Goal: Information Seeking & Learning: Find contact information

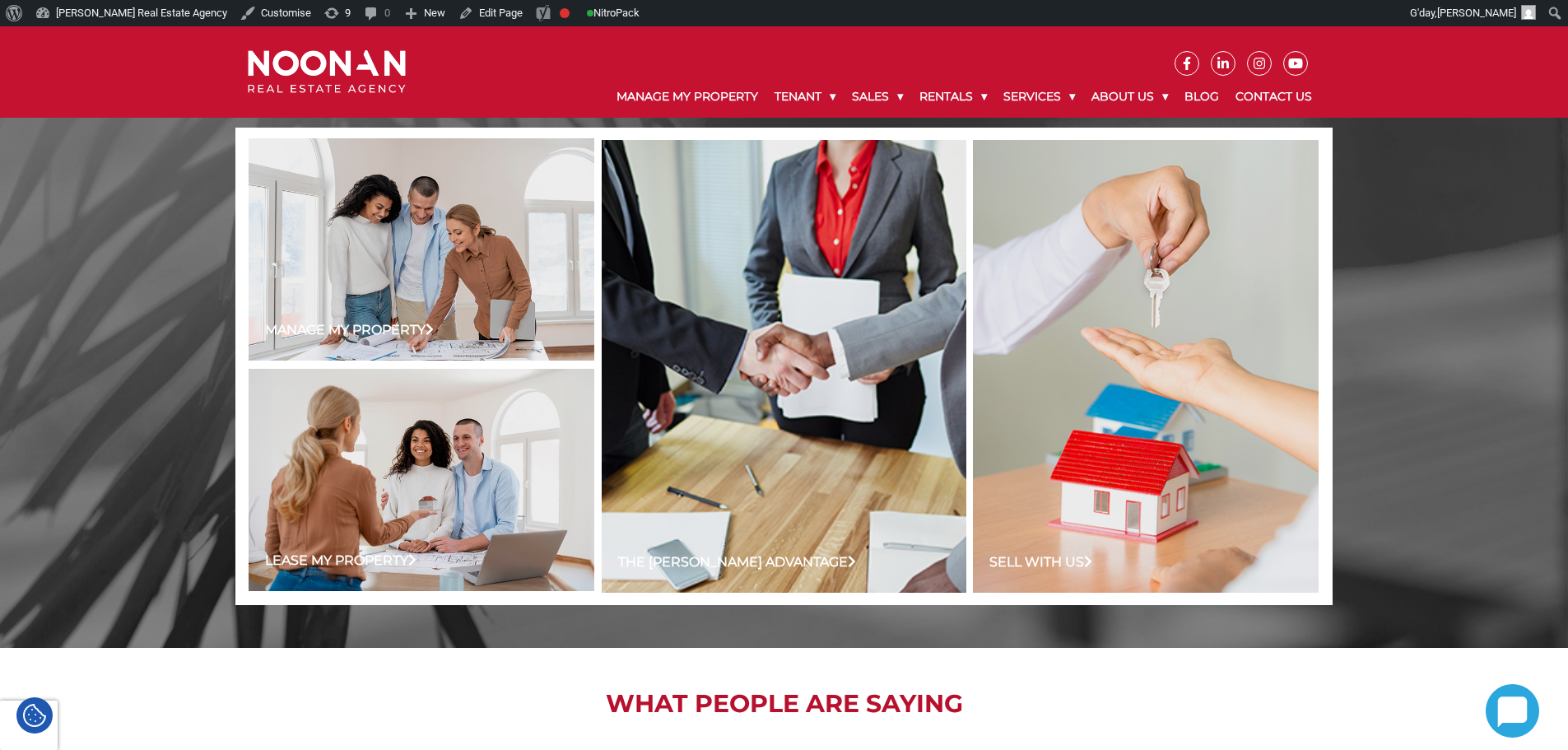
scroll to position [1047, 0]
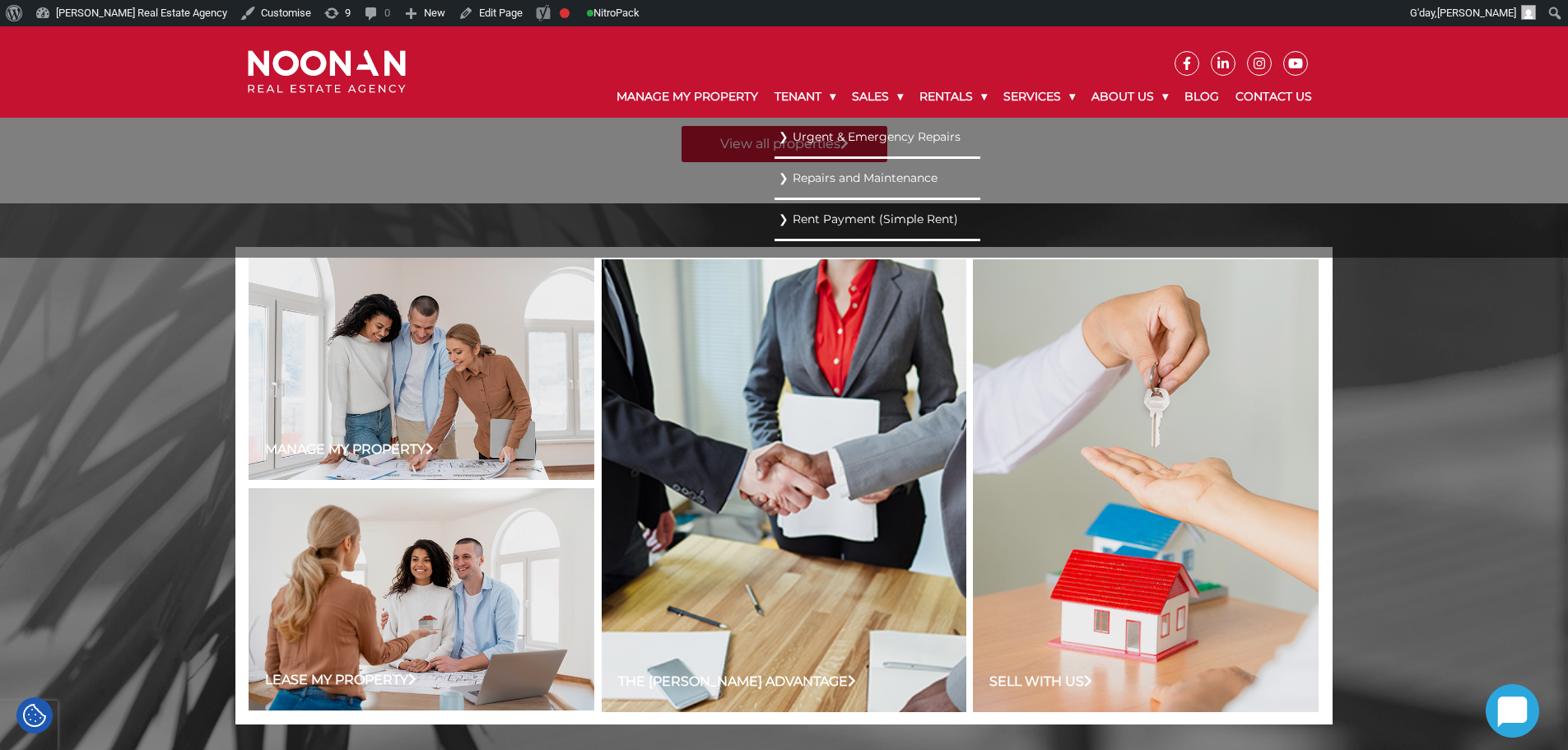
click at [826, 137] on link "Urgent & Emergency Repairs" at bounding box center [878, 137] width 198 height 22
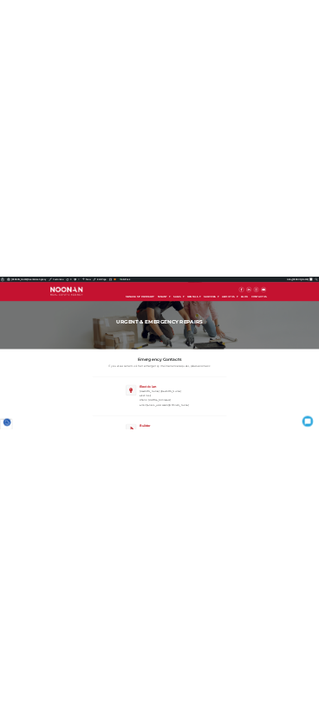
scroll to position [260, 0]
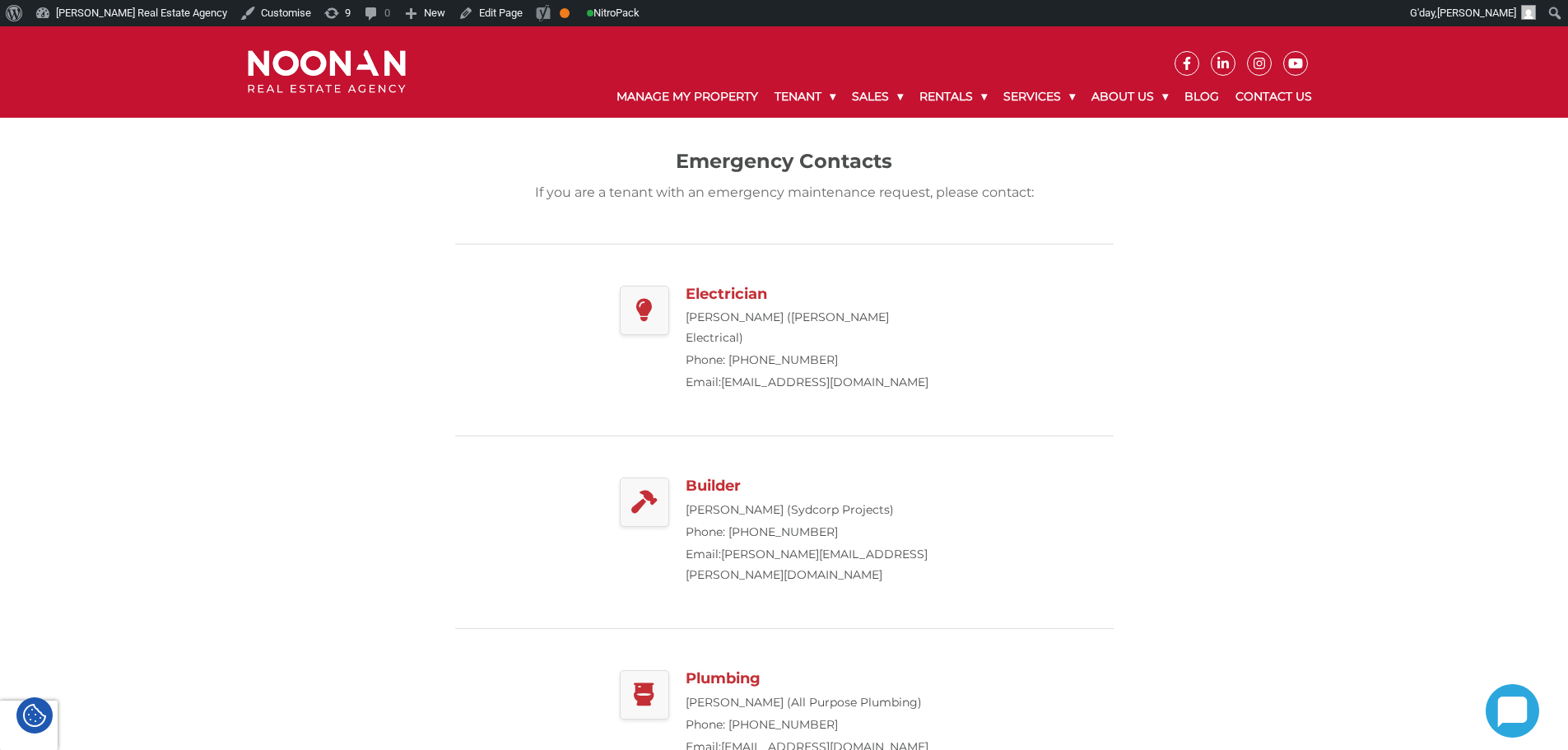
click at [960, 436] on div "Builder Bas Kassem (Sydcorp Projects) Phone: 0417 370 057 Email: basim.kassem@s…" at bounding box center [784, 532] width 658 height 193
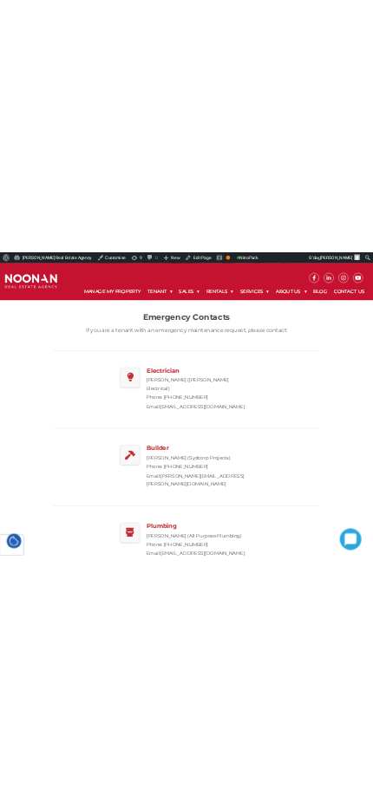
scroll to position [0, 0]
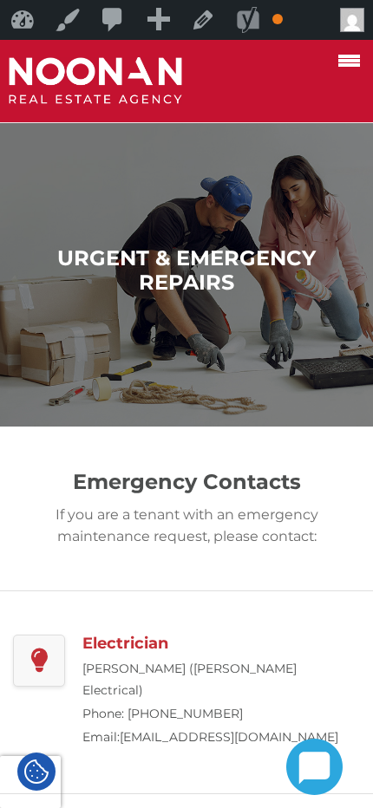
click at [211, 537] on p "If you are a tenant with an emergency maintenance request, please contact:" at bounding box center [186, 525] width 286 height 43
click at [181, 639] on h3 "Electrician" at bounding box center [220, 643] width 277 height 19
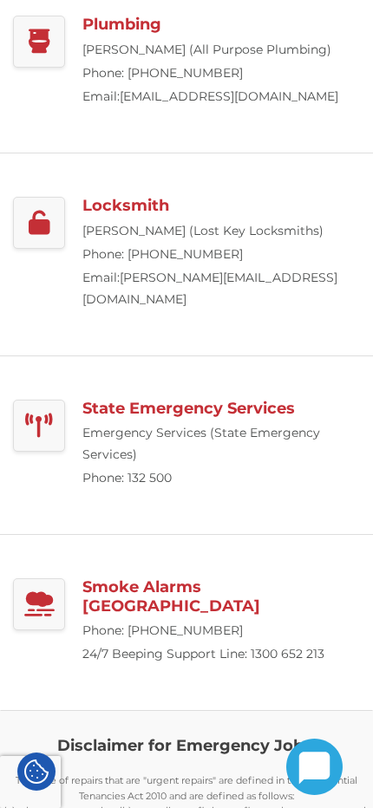
click at [269, 422] on p "Emergency Services (State Emergency Services)" at bounding box center [220, 443] width 277 height 43
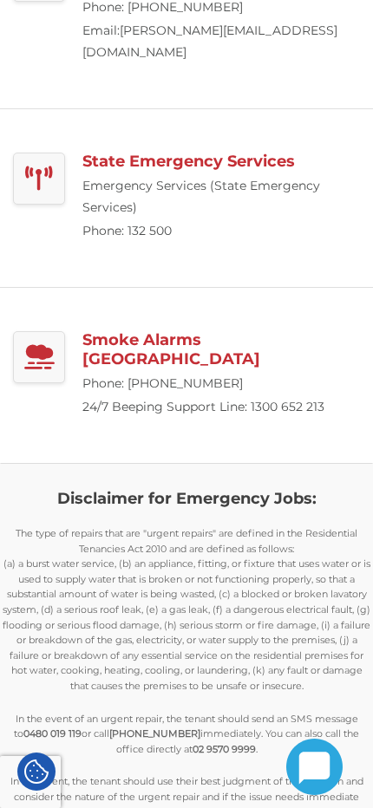
scroll to position [1297, 0]
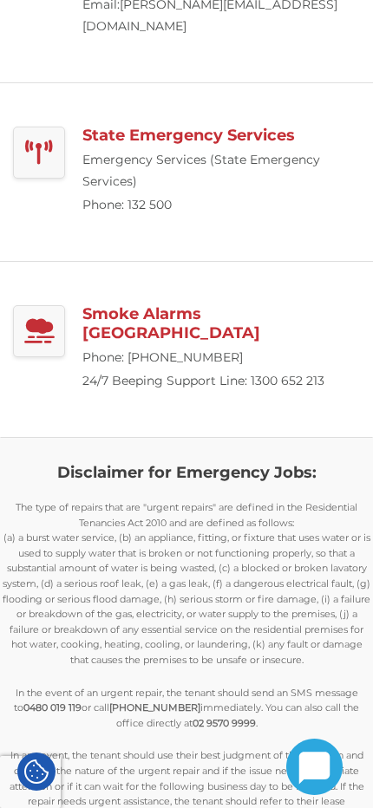
click at [269, 437] on section "Disclaimer for Emergency Jobs: The type of repairs that are "urgent repairs" ar…" at bounding box center [186, 694] width 373 height 514
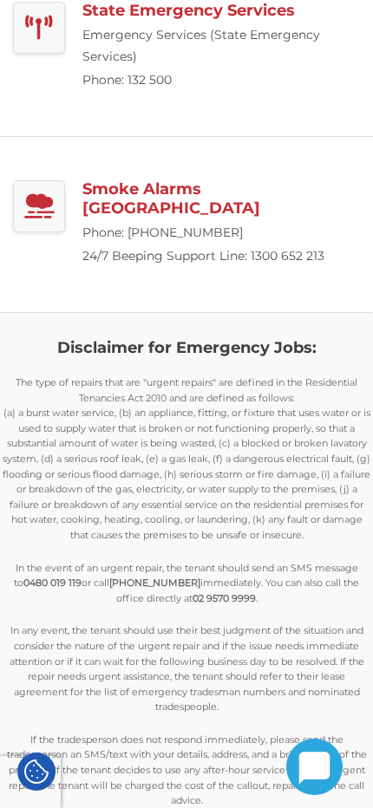
scroll to position [1468, 0]
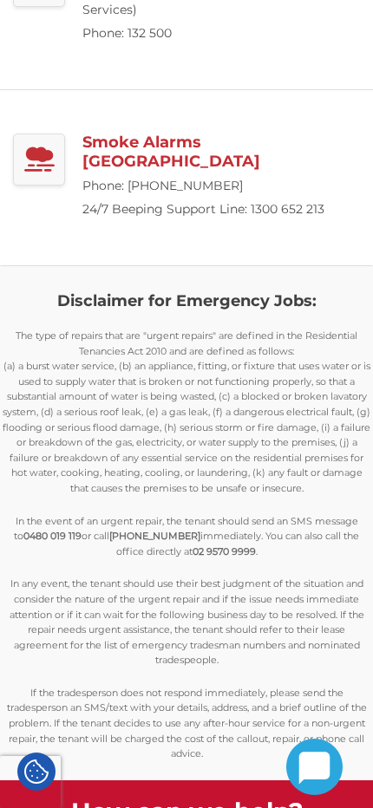
click at [192, 514] on p "In the event of an urgent repair, the tenant should send an SMS message to 0480…" at bounding box center [186, 537] width 371 height 46
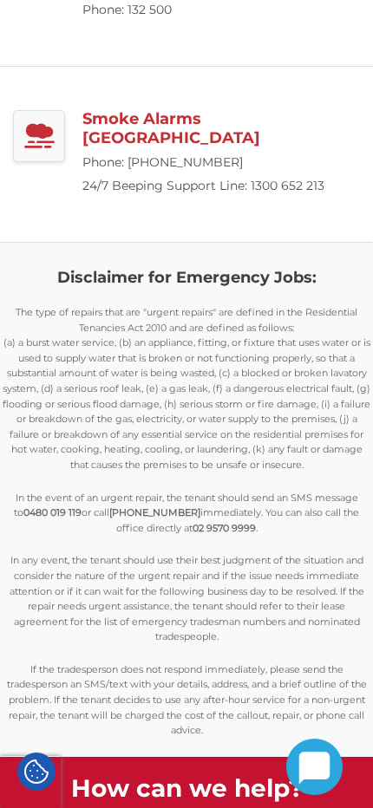
scroll to position [1497, 0]
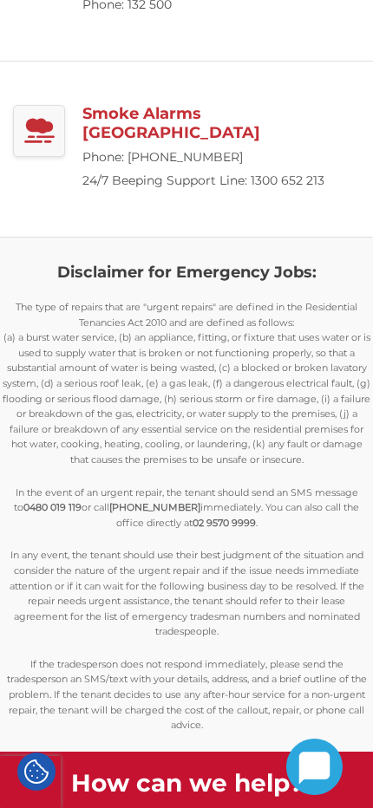
click at [185, 368] on p "The type of repairs that are "urgent repairs" are defined in the Residential Te…" at bounding box center [186, 384] width 371 height 168
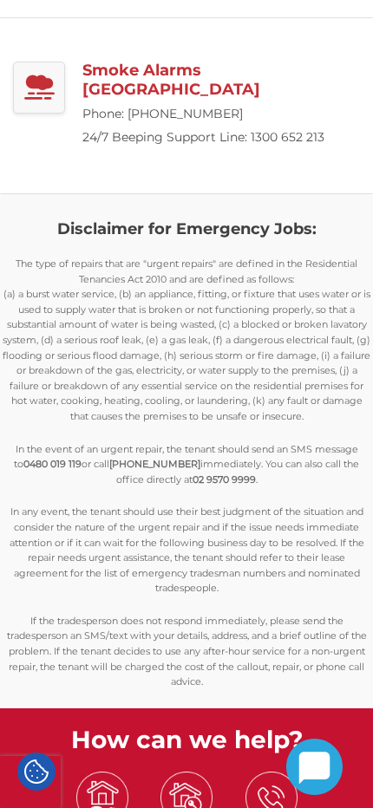
scroll to position [1544, 0]
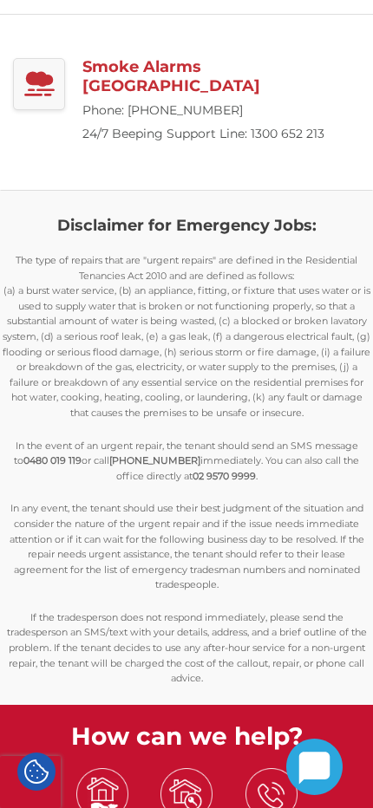
click at [194, 314] on p "The type of repairs that are "urgent repairs" are defined in the Residential Te…" at bounding box center [186, 337] width 371 height 168
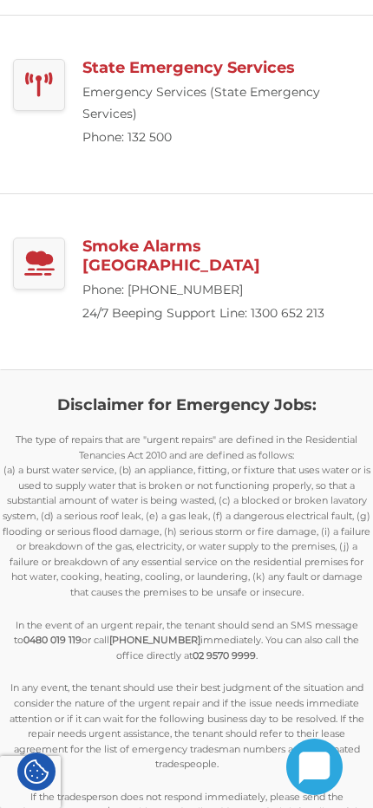
click at [250, 501] on p "The type of repairs that are "urgent repairs" are defined in the Residential Te…" at bounding box center [186, 517] width 371 height 168
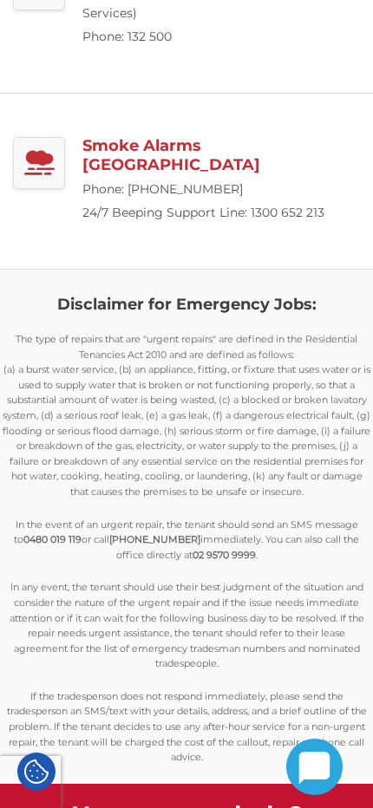
click at [284, 338] on p "The type of repairs that are "urgent repairs" are defined in the Residential Te…" at bounding box center [186, 416] width 371 height 168
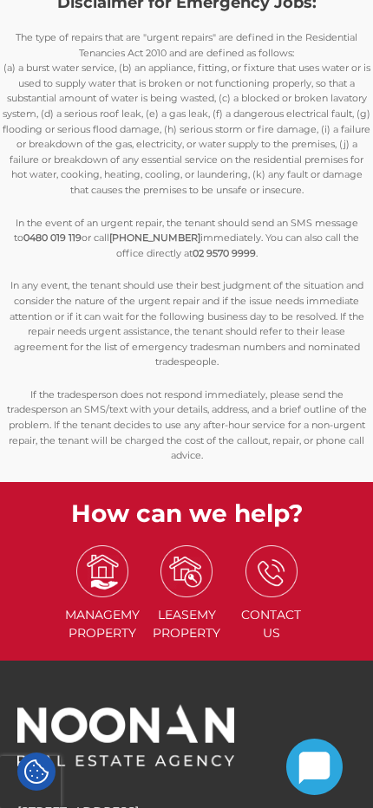
click at [237, 278] on p "In any event, the tenant should use their best judgment of the situation and co…" at bounding box center [186, 324] width 371 height 92
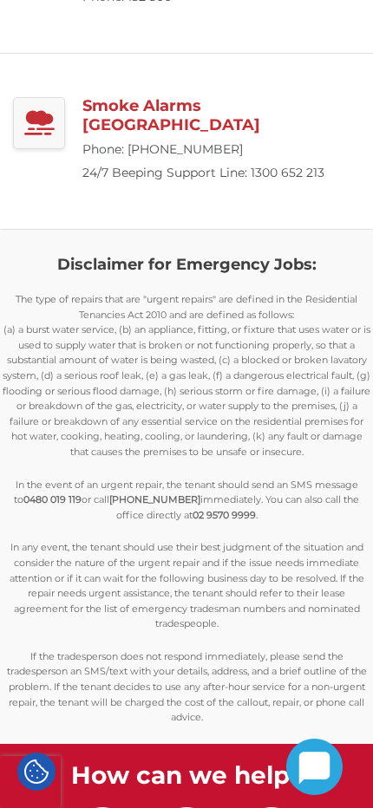
click at [112, 649] on p "If the tradesperson does not respond immediately, please send the tradesperson …" at bounding box center [186, 687] width 371 height 76
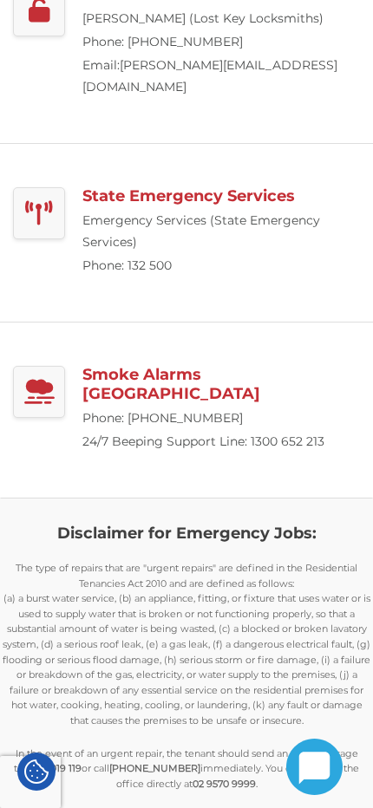
click at [53, 561] on p "The type of repairs that are "urgent repairs" are defined in the Residential Te…" at bounding box center [186, 645] width 371 height 168
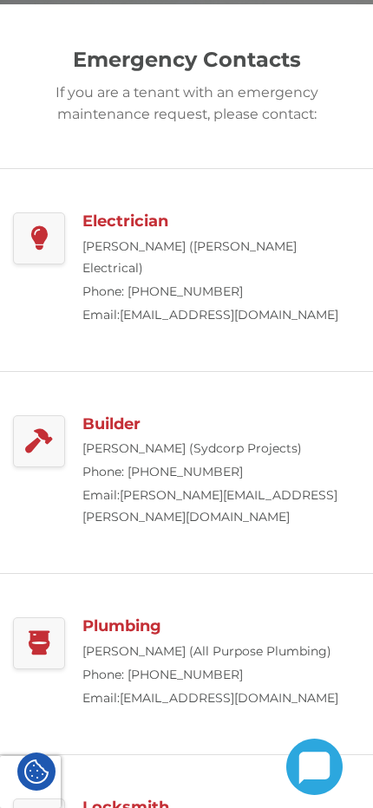
scroll to position [412, 0]
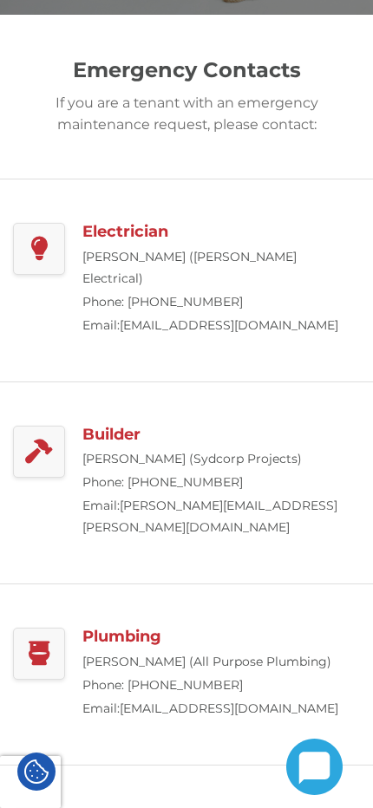
click at [78, 434] on div "Builder Bas Kassem (Sydcorp Projects) Phone: 0417 370 057 Email: basim.kassem@s…" at bounding box center [186, 483] width 347 height 202
click at [61, 230] on div at bounding box center [39, 249] width 52 height 52
click at [42, 244] on icon at bounding box center [39, 249] width 18 height 24
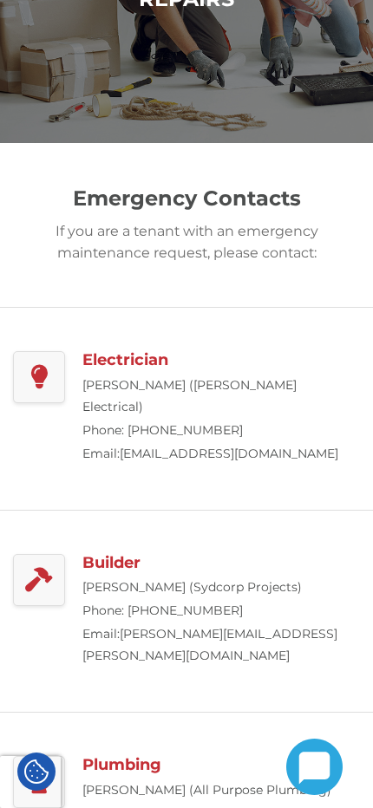
scroll to position [283, 0]
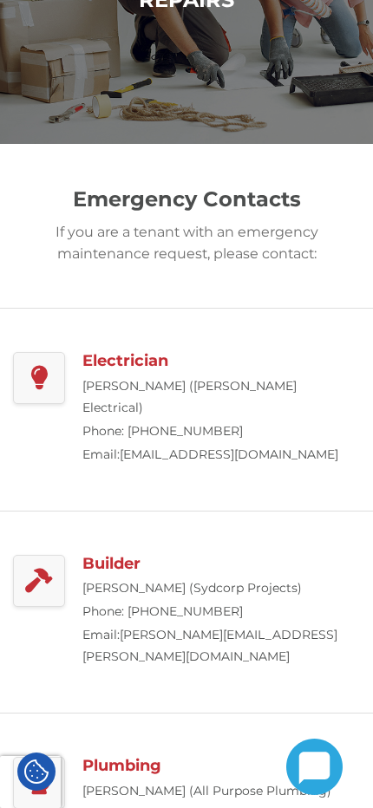
click at [150, 363] on h3 "Electrician" at bounding box center [220, 361] width 277 height 19
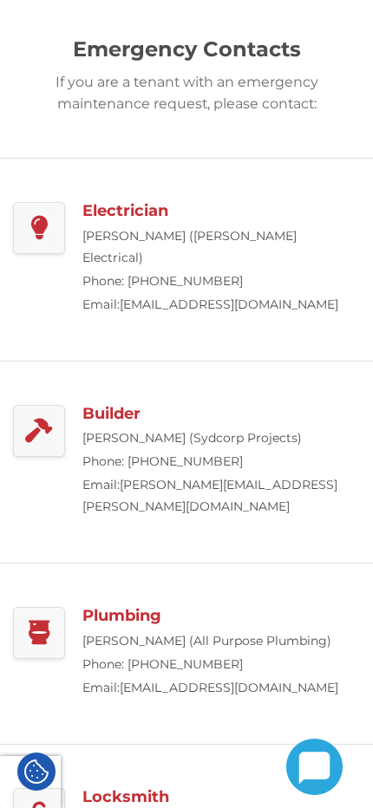
scroll to position [435, 0]
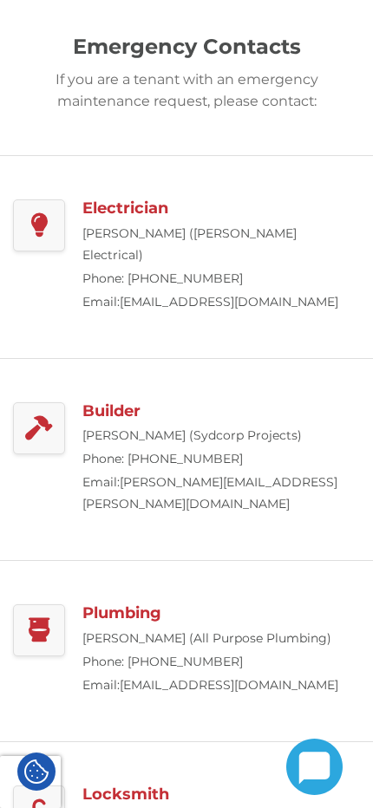
click at [148, 206] on h3 "Electrician" at bounding box center [220, 208] width 277 height 19
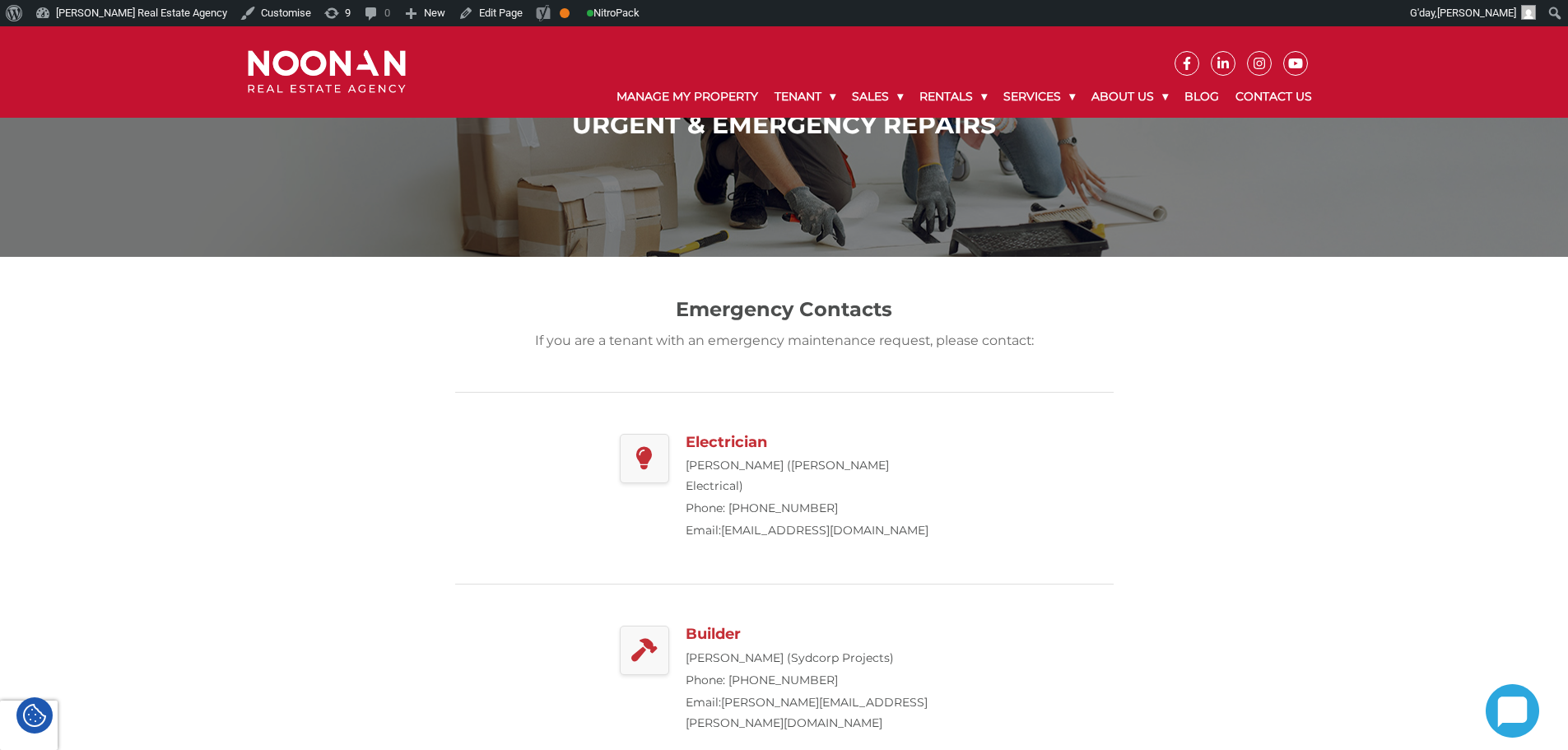
scroll to position [0, 0]
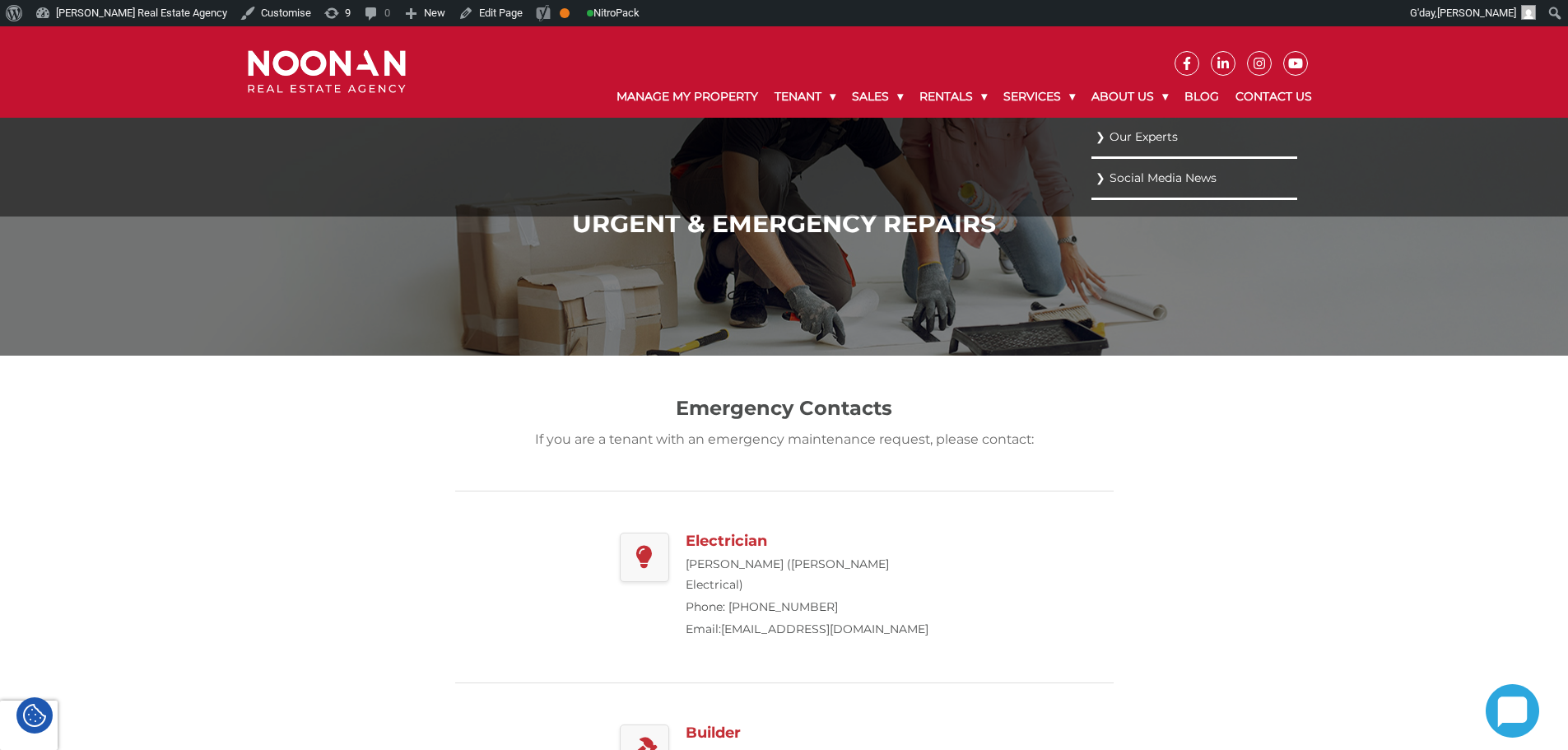
click at [1139, 176] on link "Social Media News" at bounding box center [1195, 178] width 198 height 22
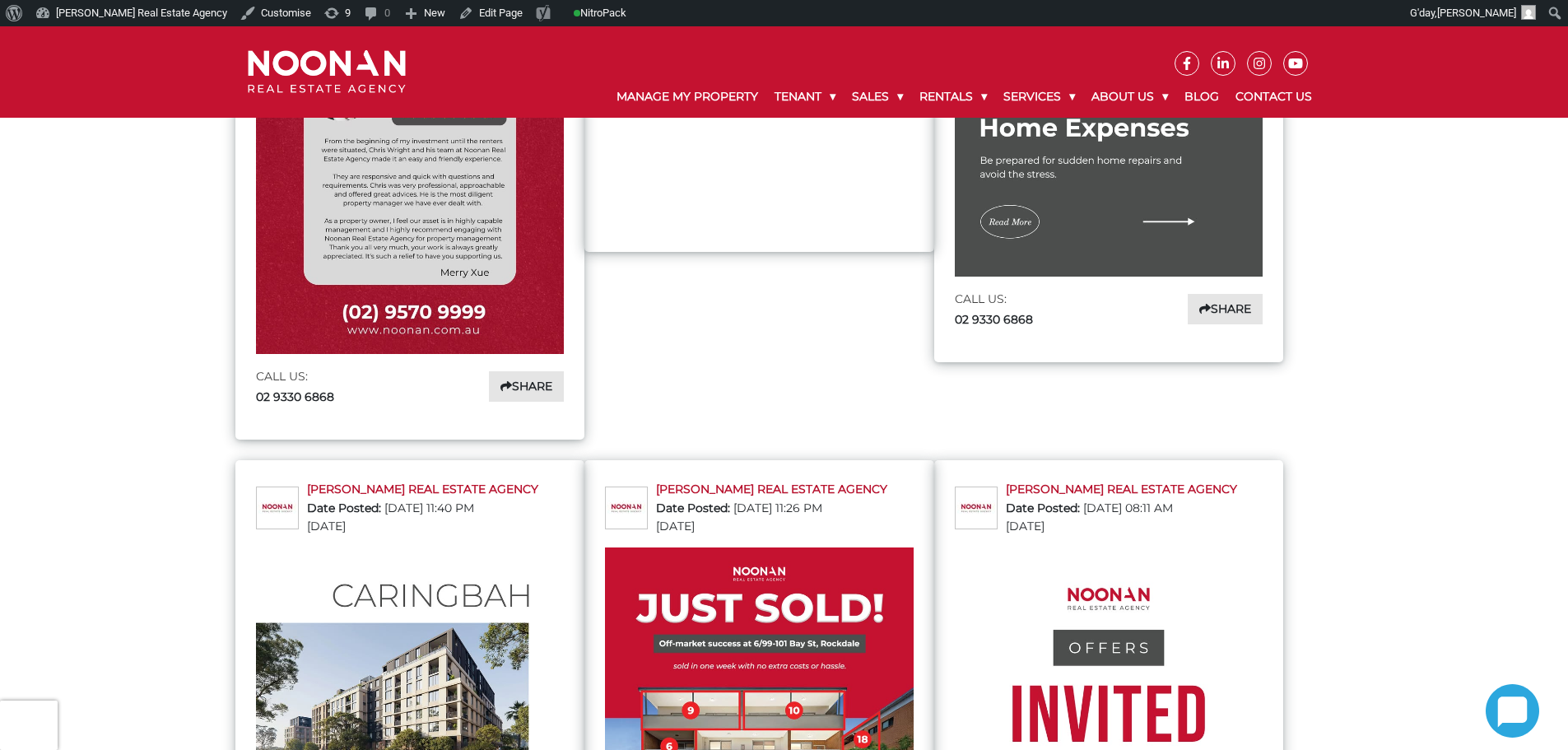
scroll to position [576, 0]
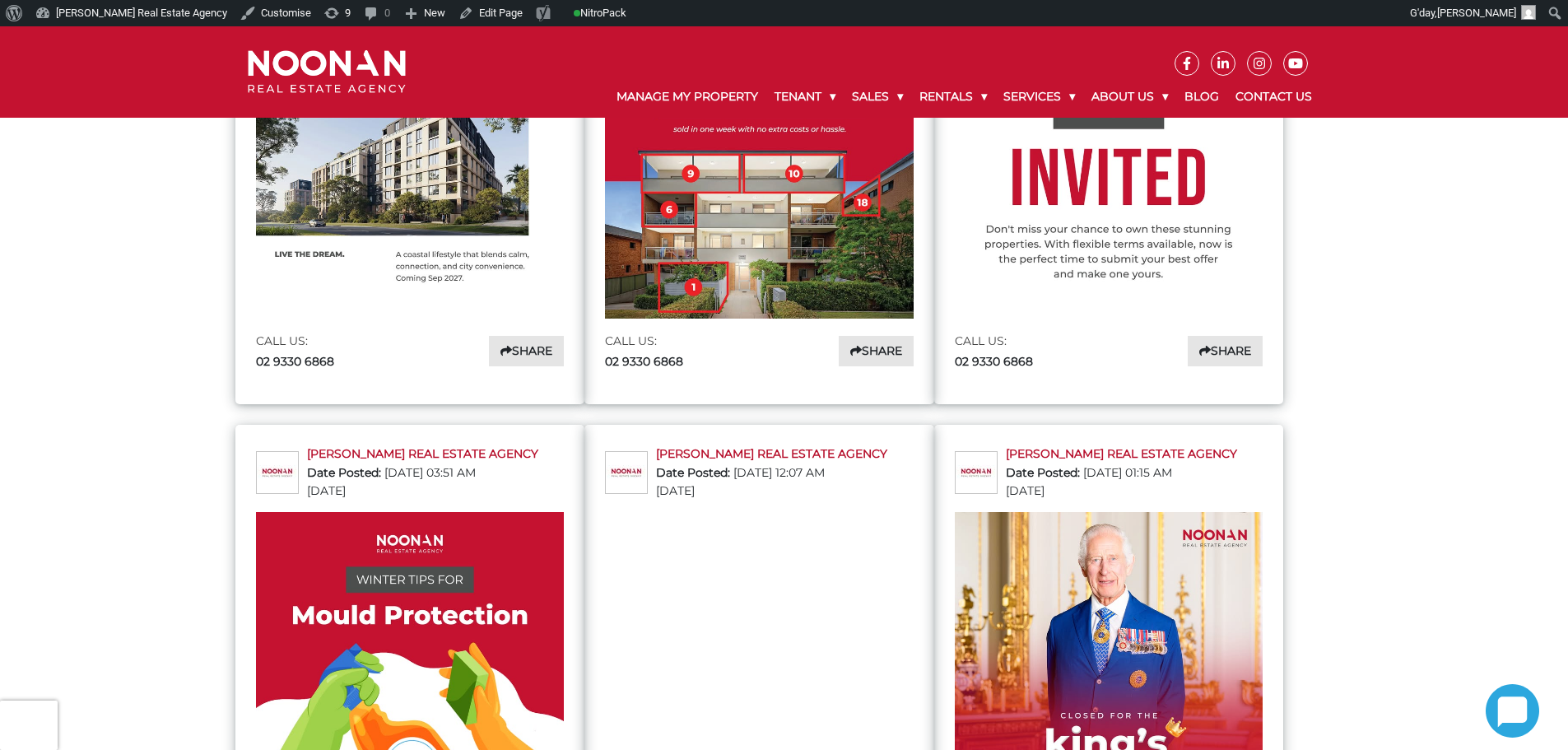
scroll to position [936, 0]
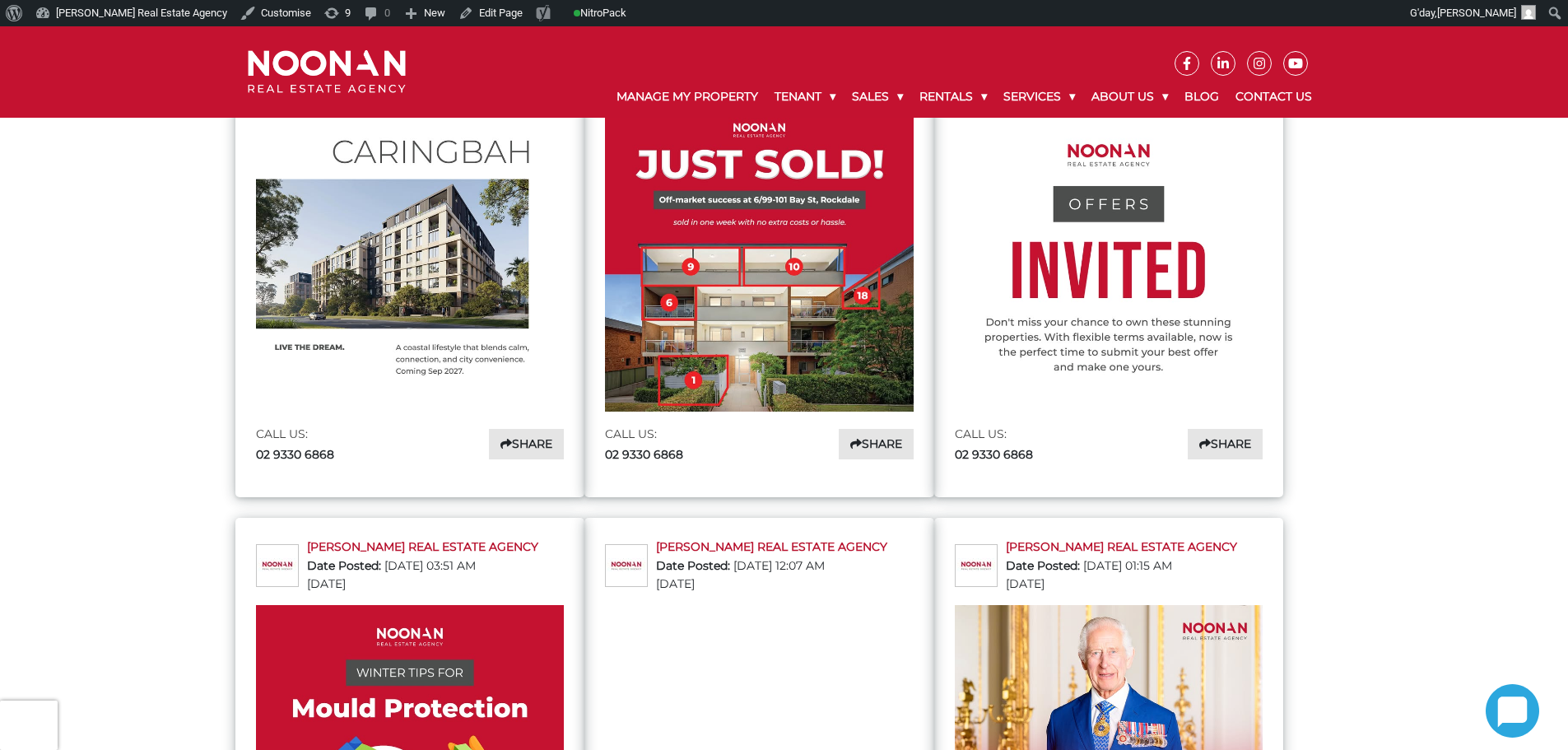
click at [369, 70] on img at bounding box center [327, 72] width 158 height 44
